Goal: Check status

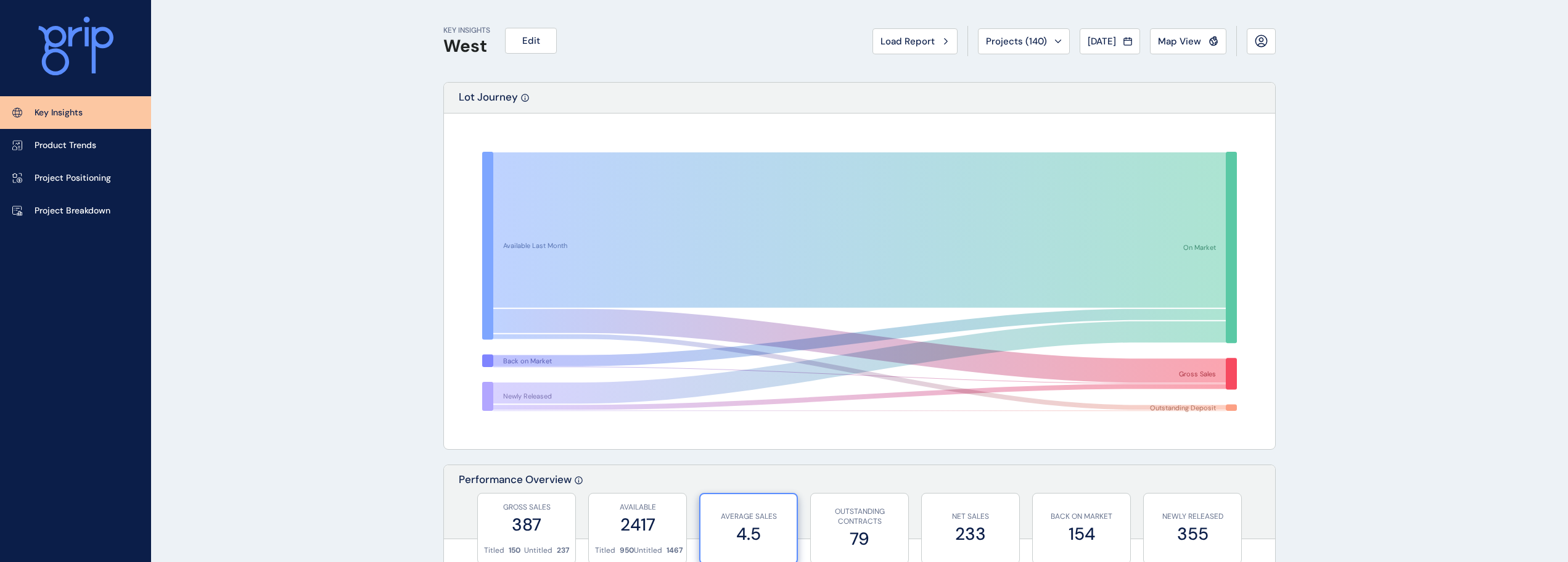
click at [887, 34] on button "Load Report" at bounding box center [915, 41] width 85 height 26
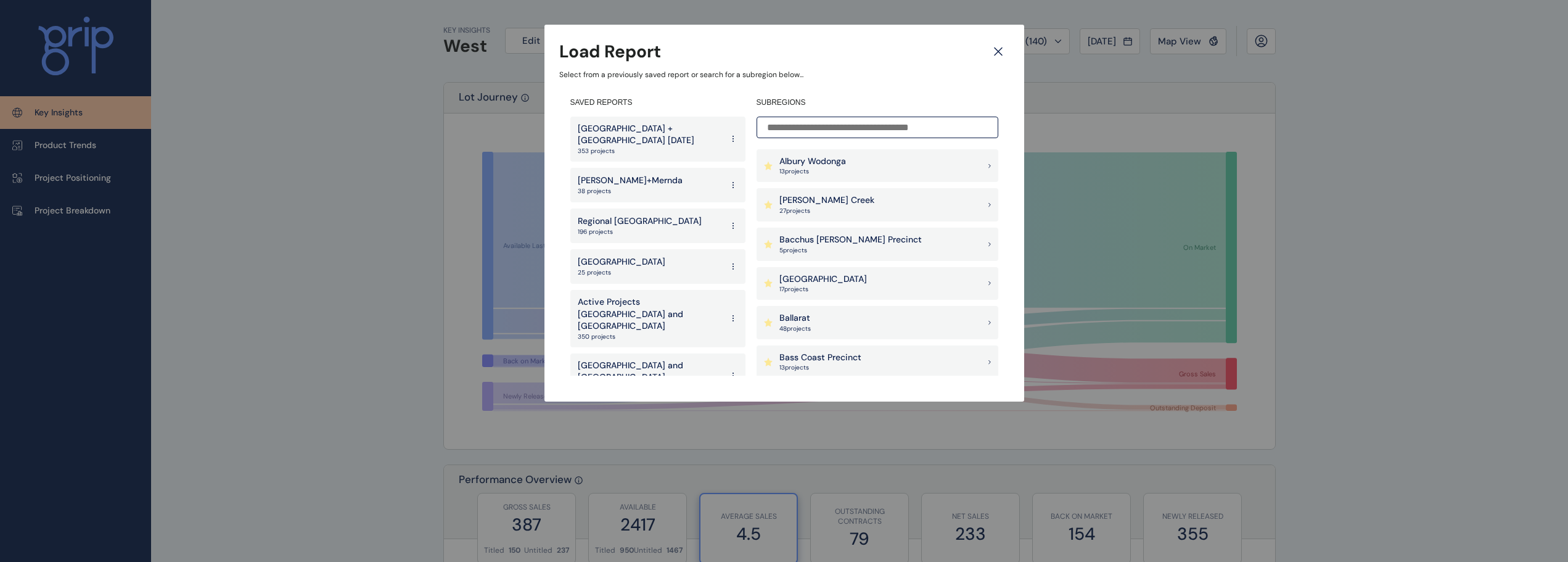
click at [636, 174] on p "Wollert+Mernda" at bounding box center [631, 181] width 105 height 13
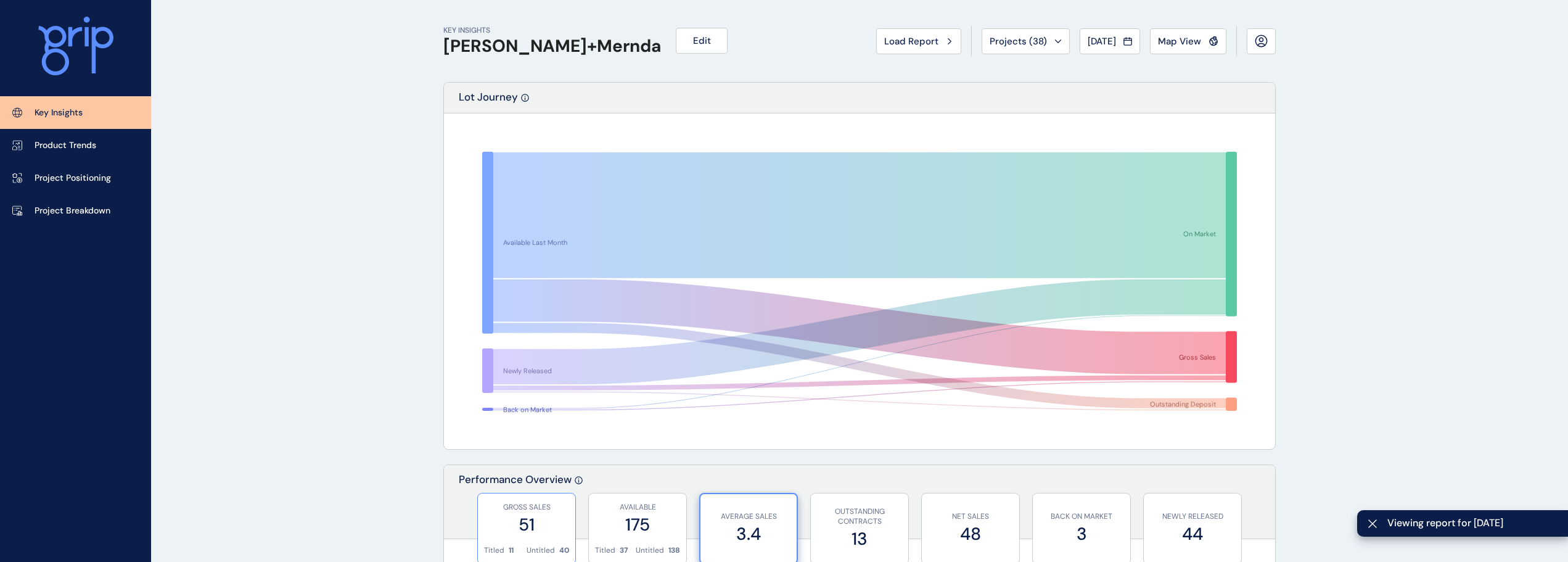
click at [537, 46] on h1 "Wollert+Mernda" at bounding box center [553, 45] width 218 height 21
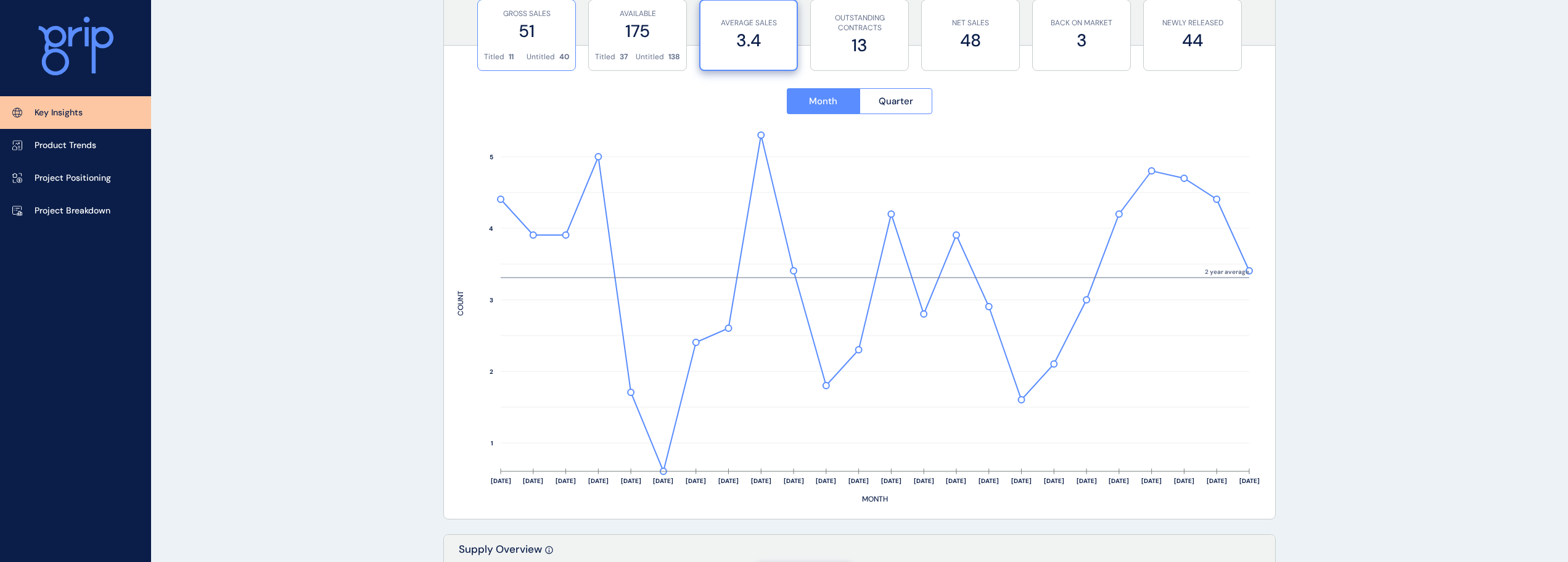
click at [536, 48] on div "GROSS SALES 51" at bounding box center [526, 25] width 85 height 52
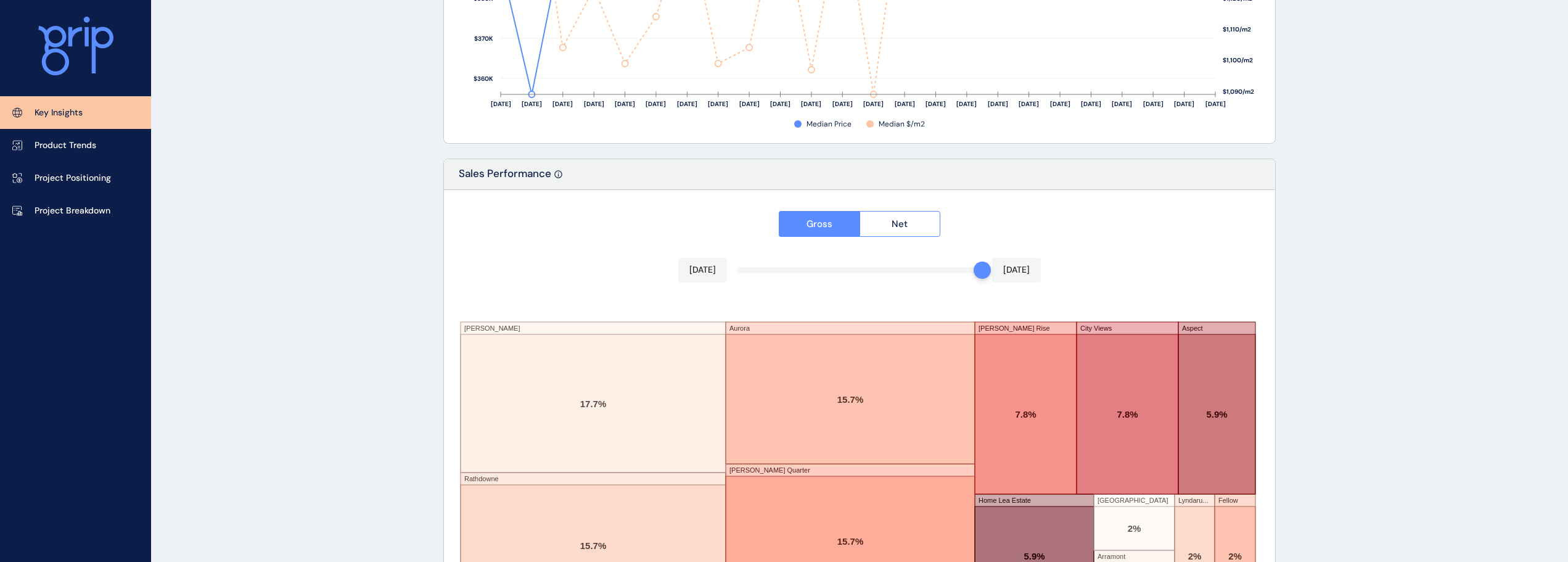
scroll to position [2035, 0]
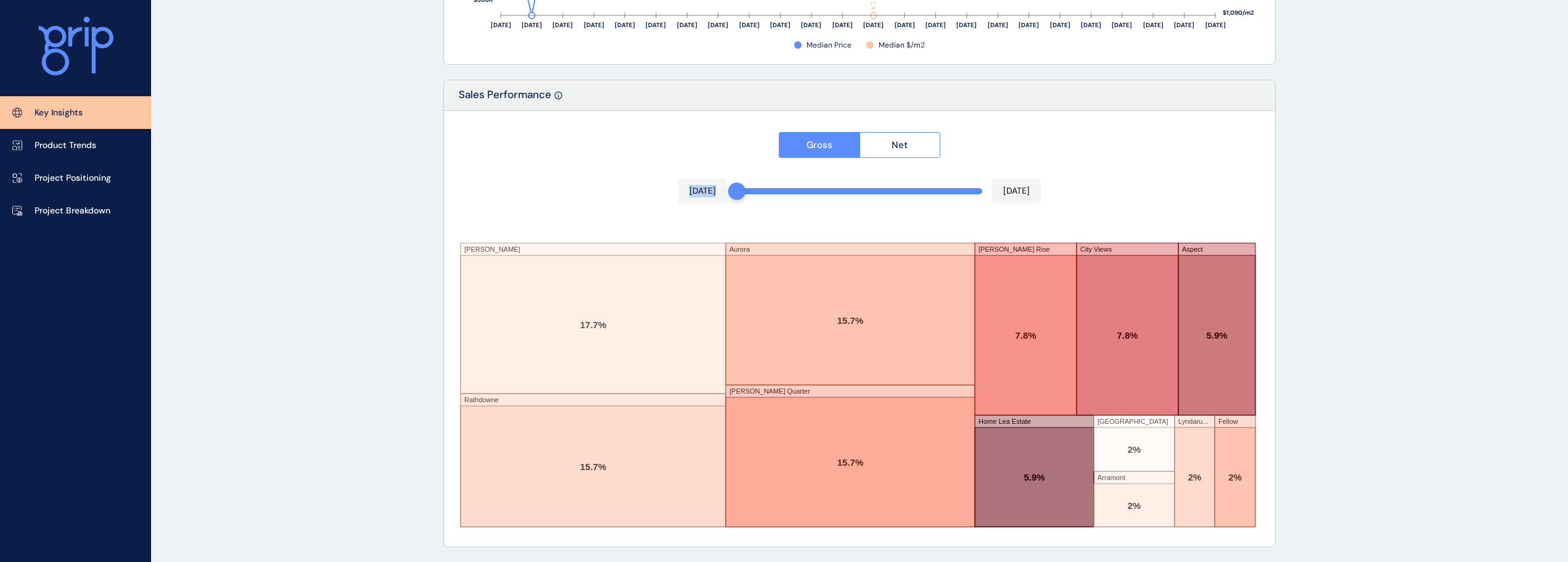
drag, startPoint x: 978, startPoint y: 196, endPoint x: 738, endPoint y: 205, distance: 240.2
click at [738, 205] on div "Gross Net Aug 2024 Jul 2025 Ellery Rathdowne Aurora Mason Quarter Wollert Rise …" at bounding box center [859, 329] width 831 height 436
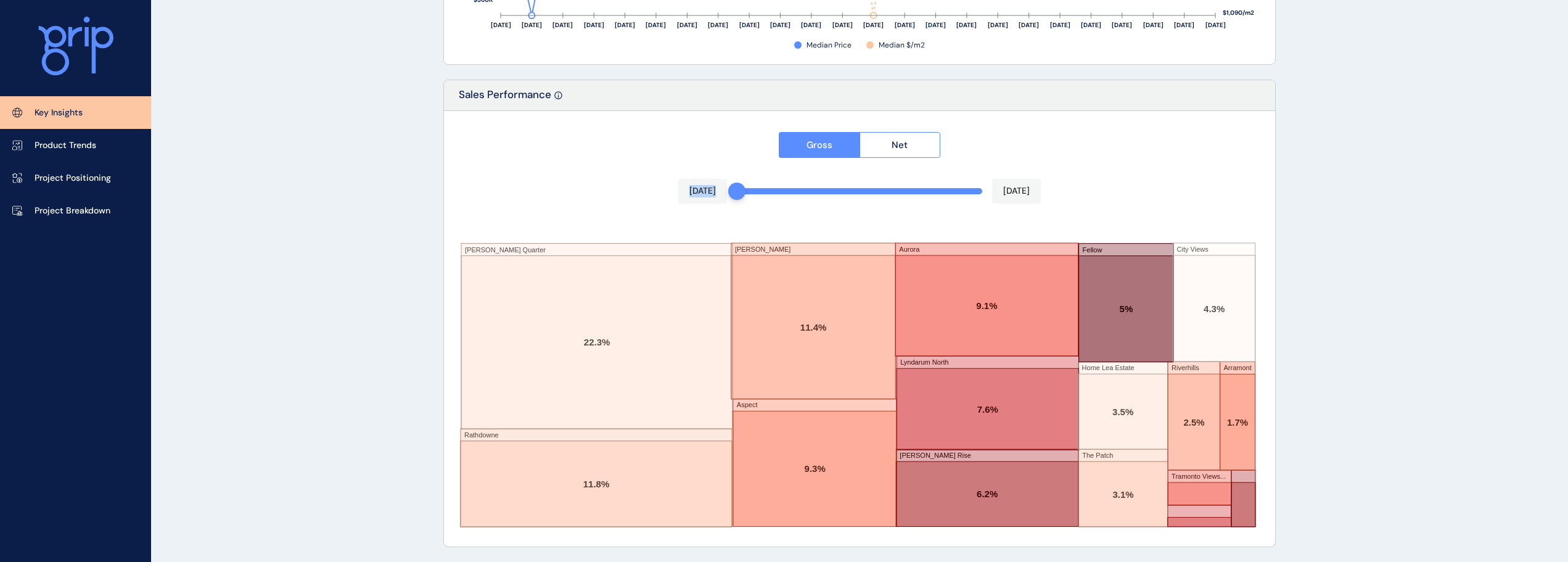
click at [592, 178] on div "Gross Net Aug 2024 Jul 2025 Mason Quarter Rathdowne Ellery Aspect Aurora Lyndar…" at bounding box center [859, 329] width 831 height 436
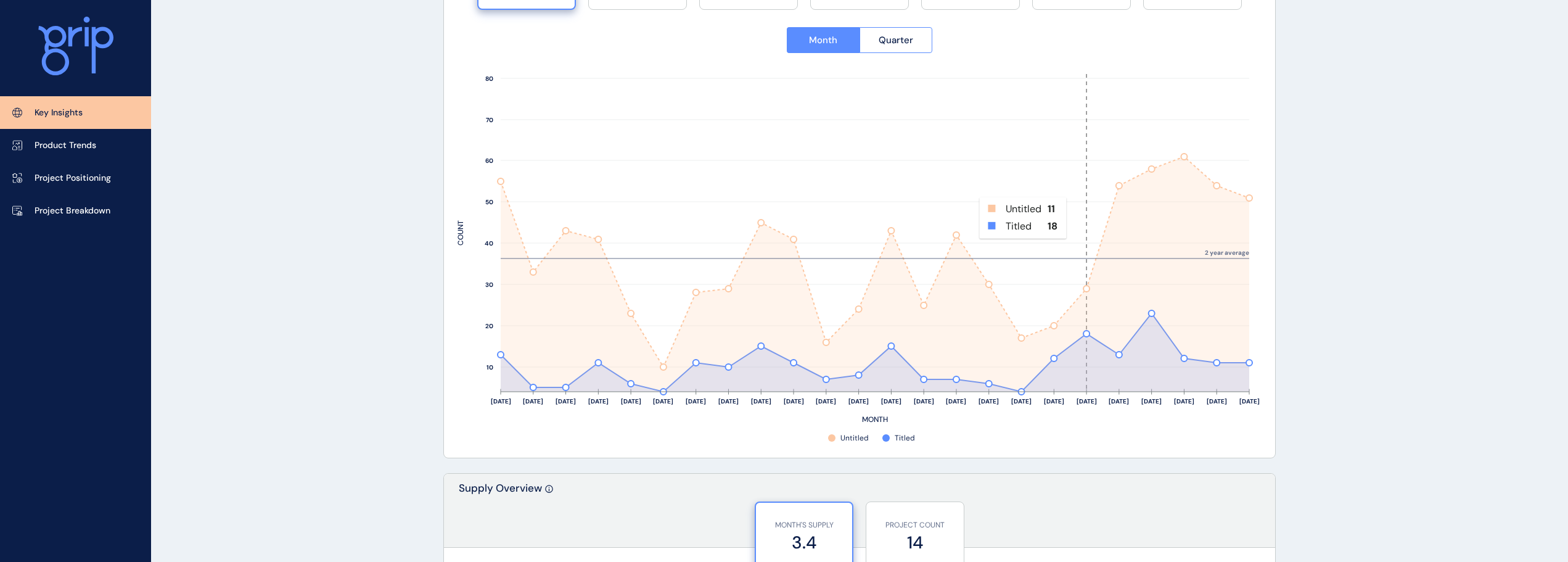
scroll to position [308, 0]
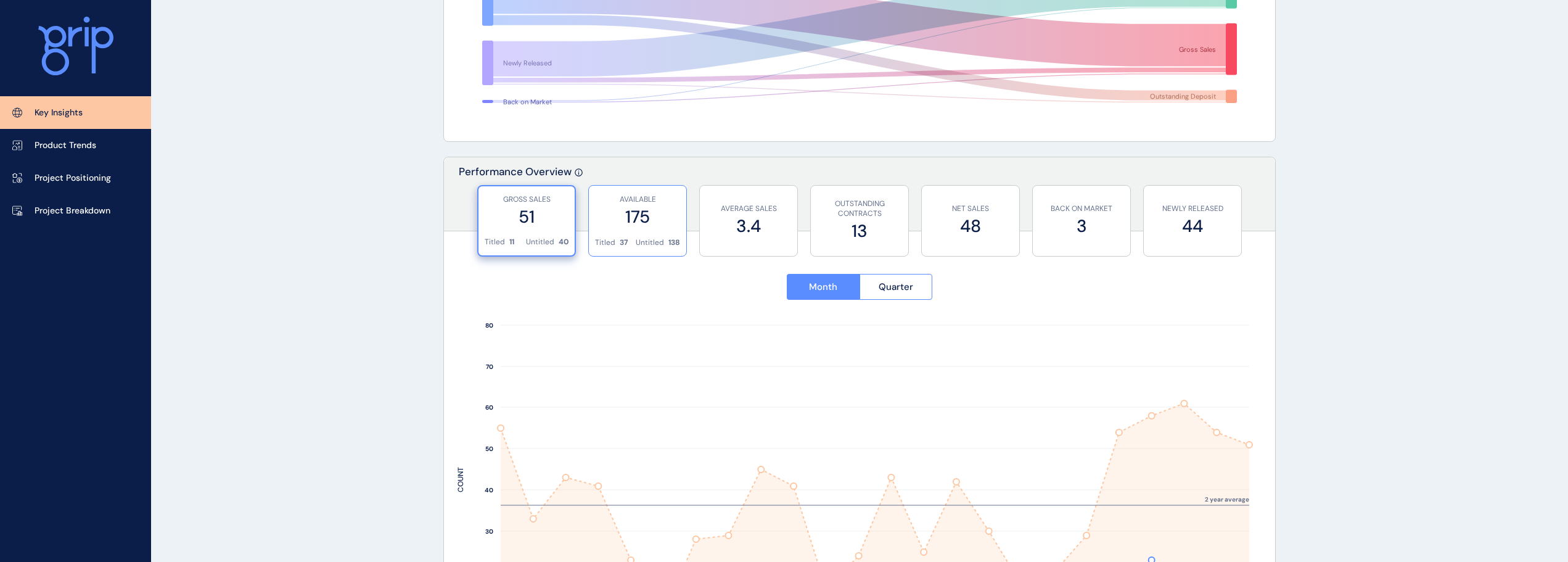
click at [669, 217] on label "175" at bounding box center [638, 217] width 85 height 24
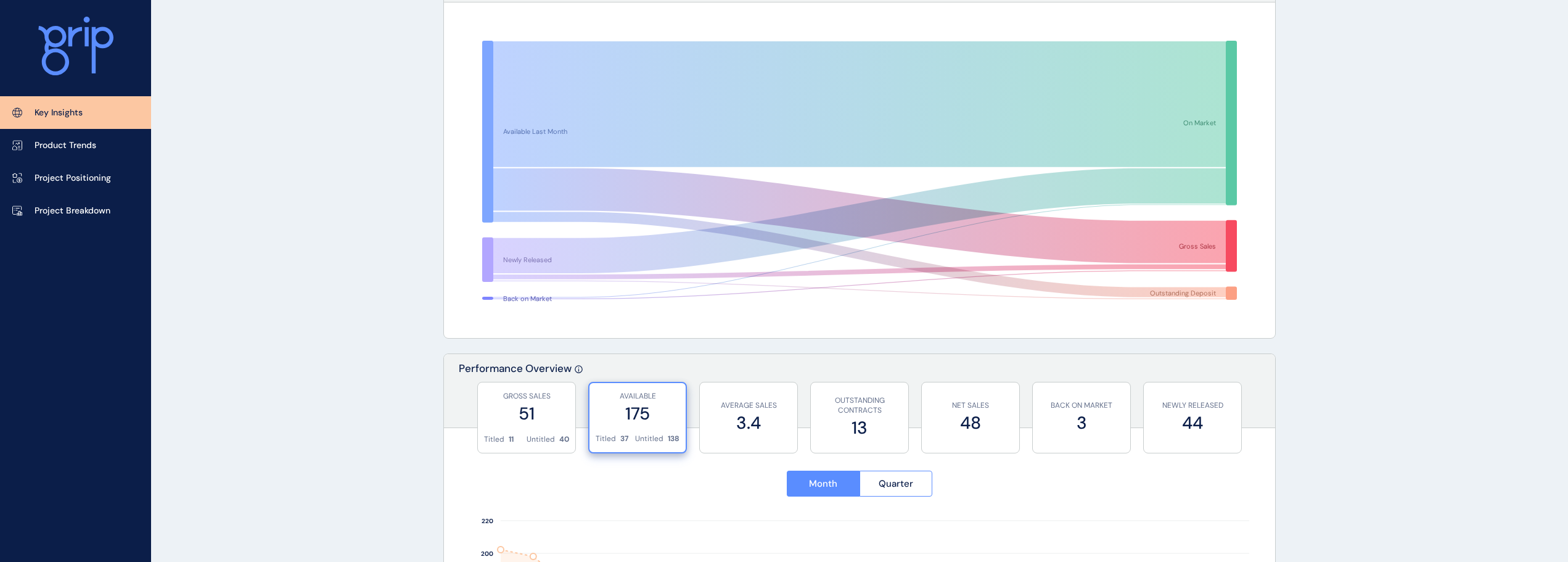
scroll to position [0, 0]
